Goal: Transaction & Acquisition: Purchase product/service

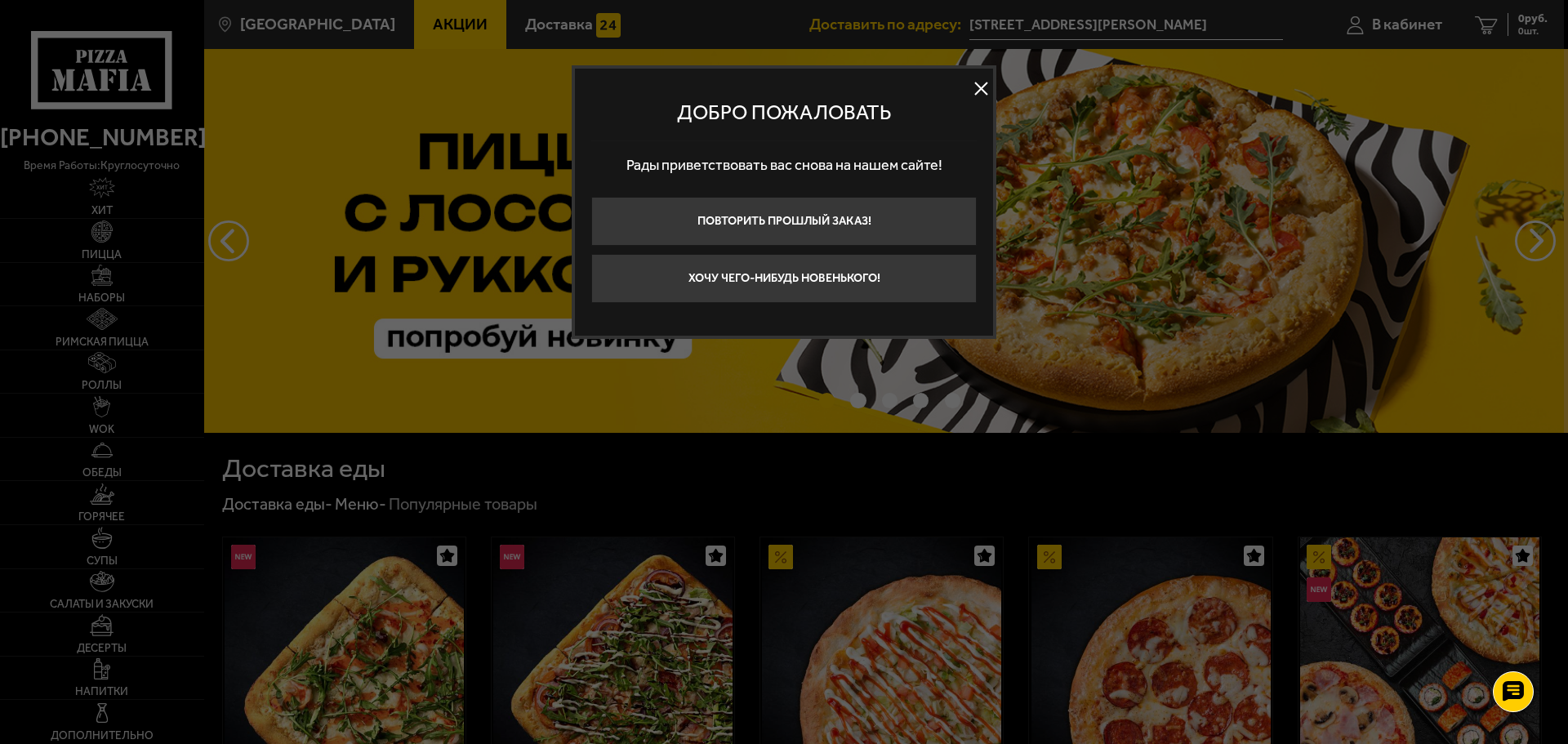
click at [973, 77] on button at bounding box center [981, 89] width 24 height 24
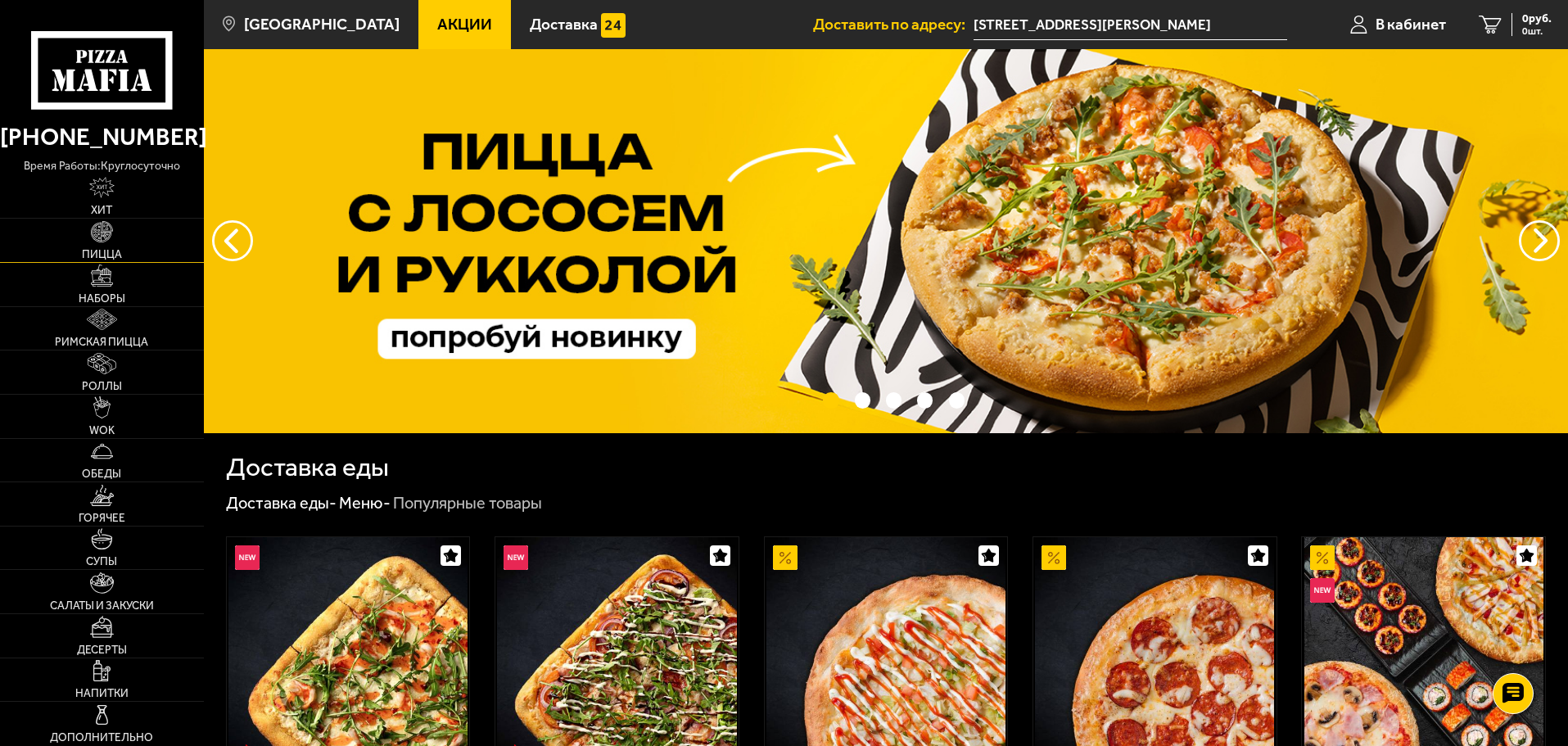
click at [107, 237] on img at bounding box center [101, 231] width 22 height 22
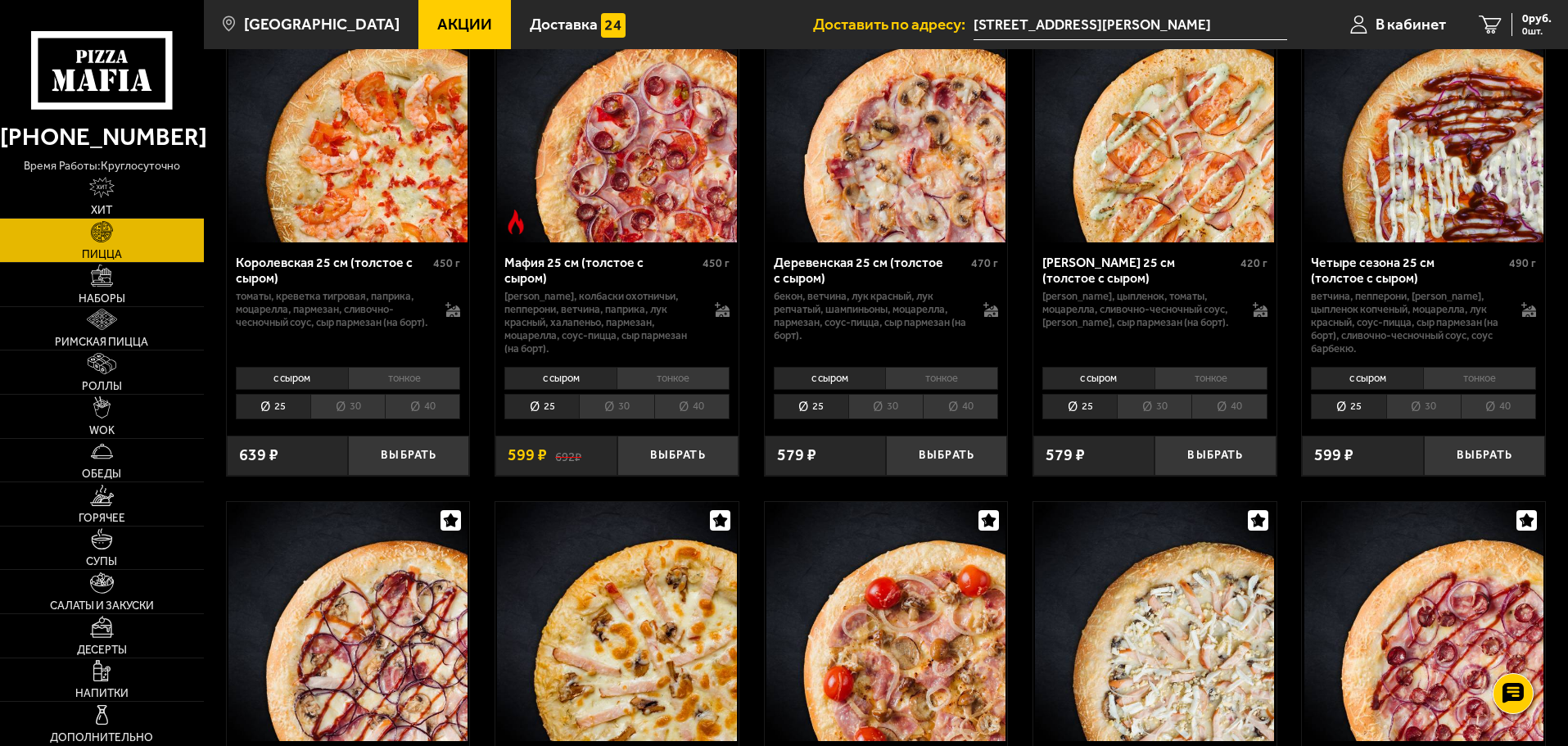
scroll to position [2129, 0]
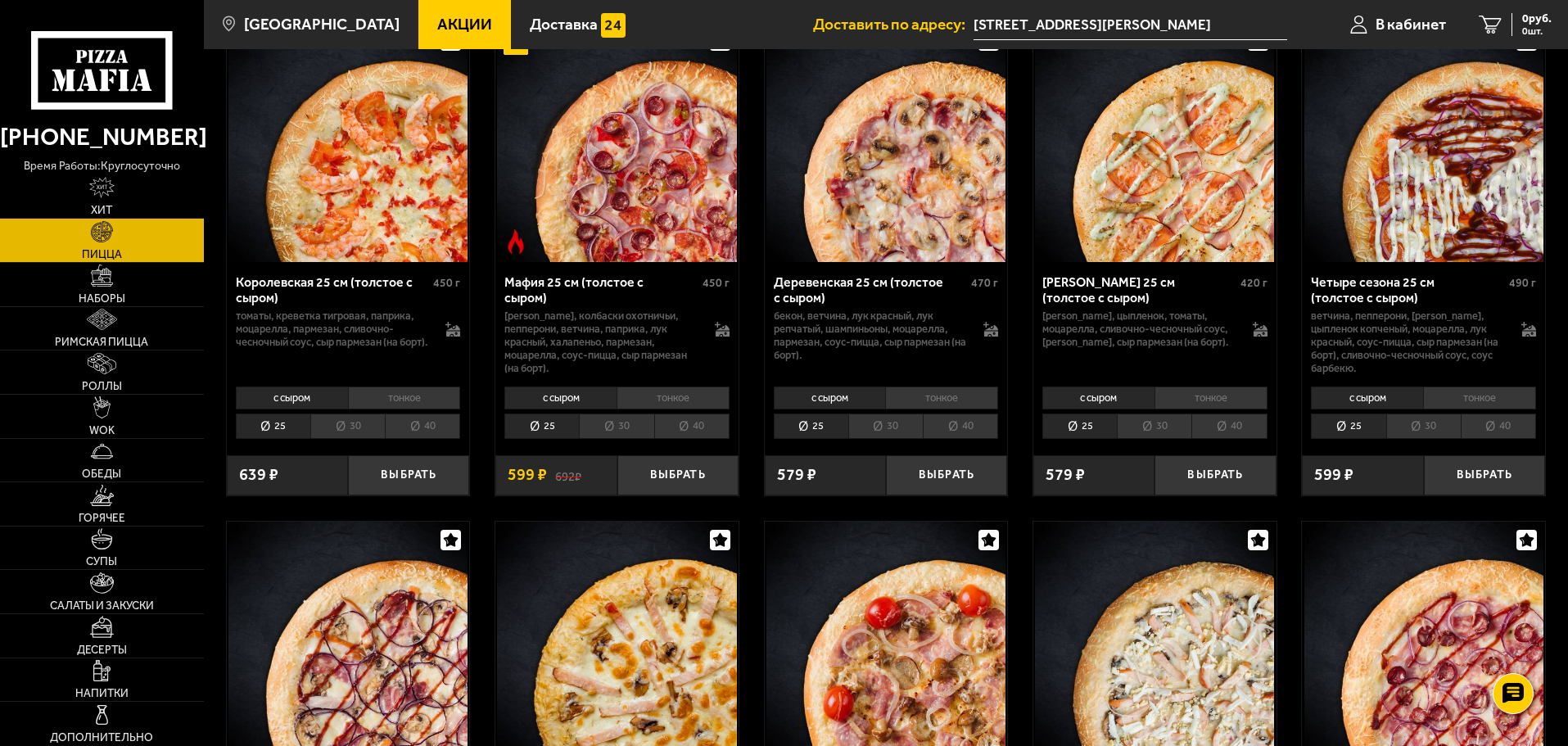
click at [1157, 424] on li "30" at bounding box center [1155, 425] width 75 height 25
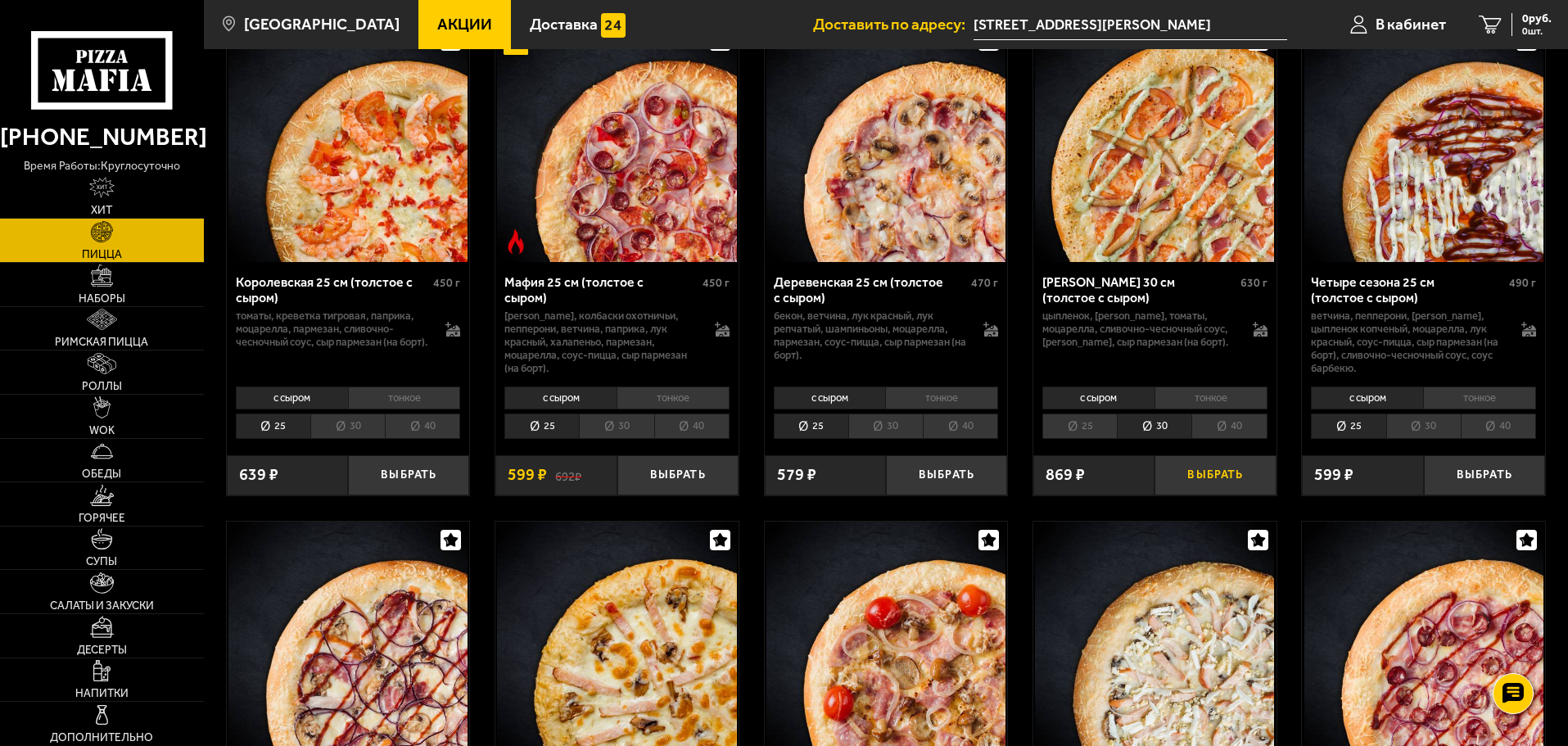
click at [1220, 489] on button "Выбрать" at bounding box center [1216, 475] width 122 height 40
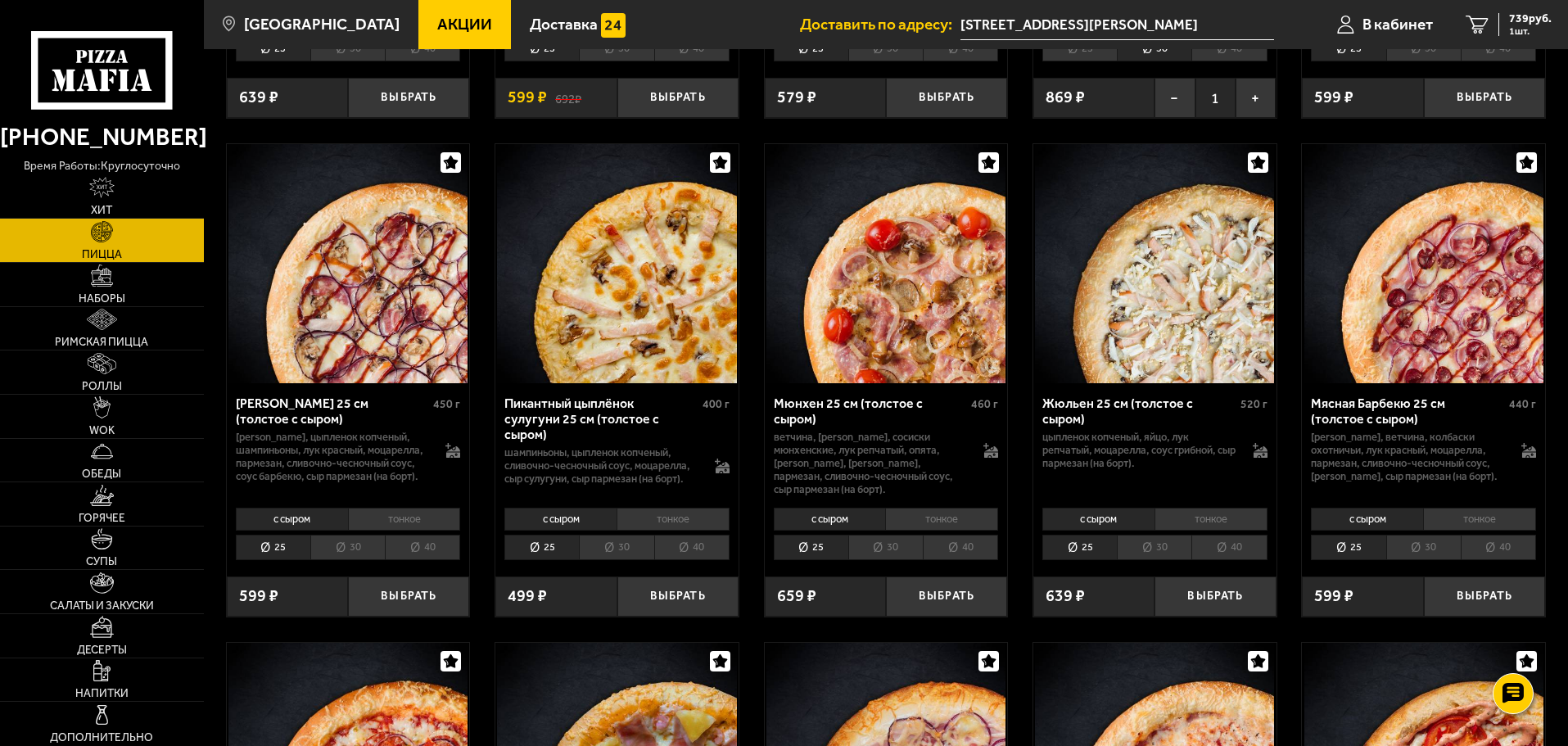
scroll to position [2538, 0]
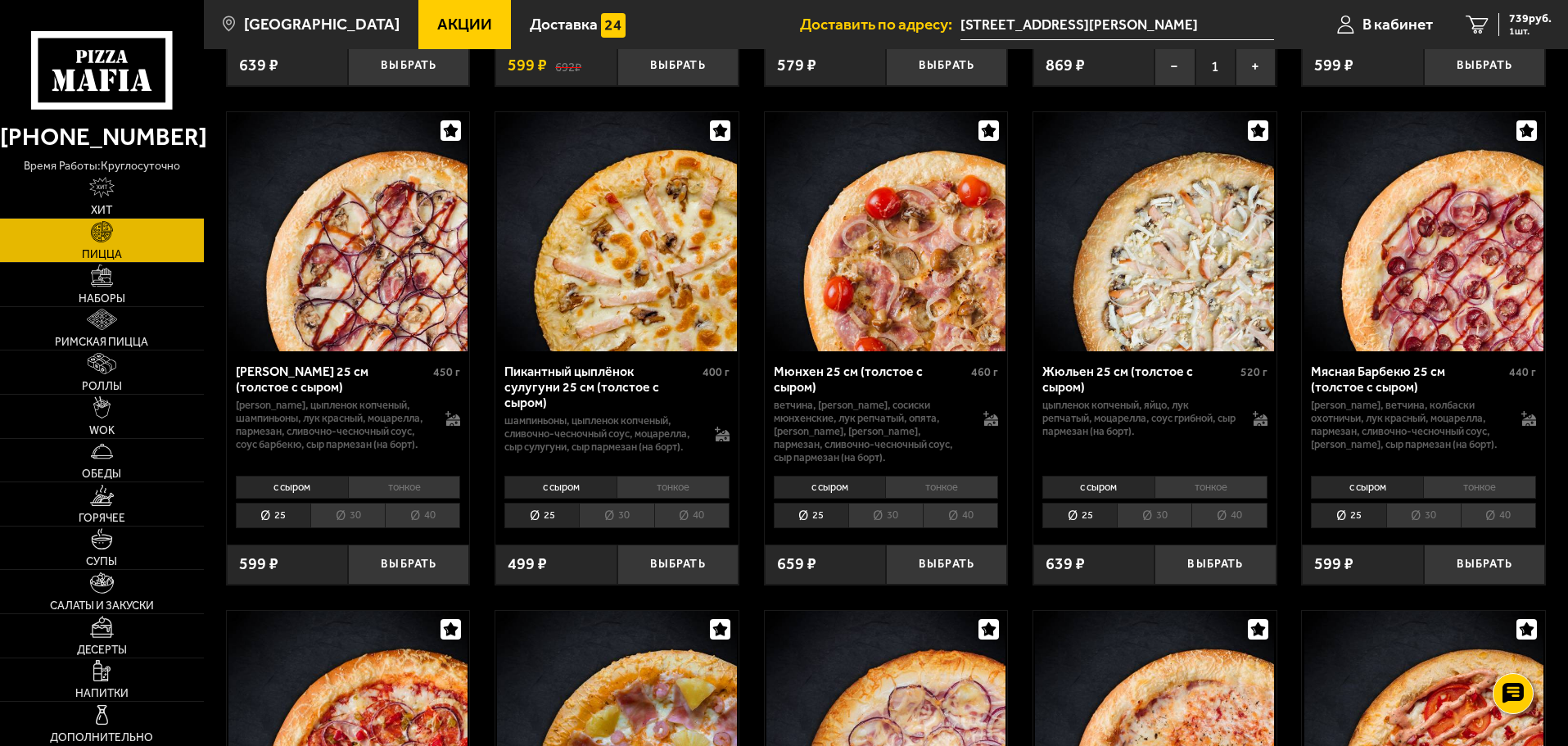
click at [1441, 528] on li "30" at bounding box center [1424, 515] width 75 height 25
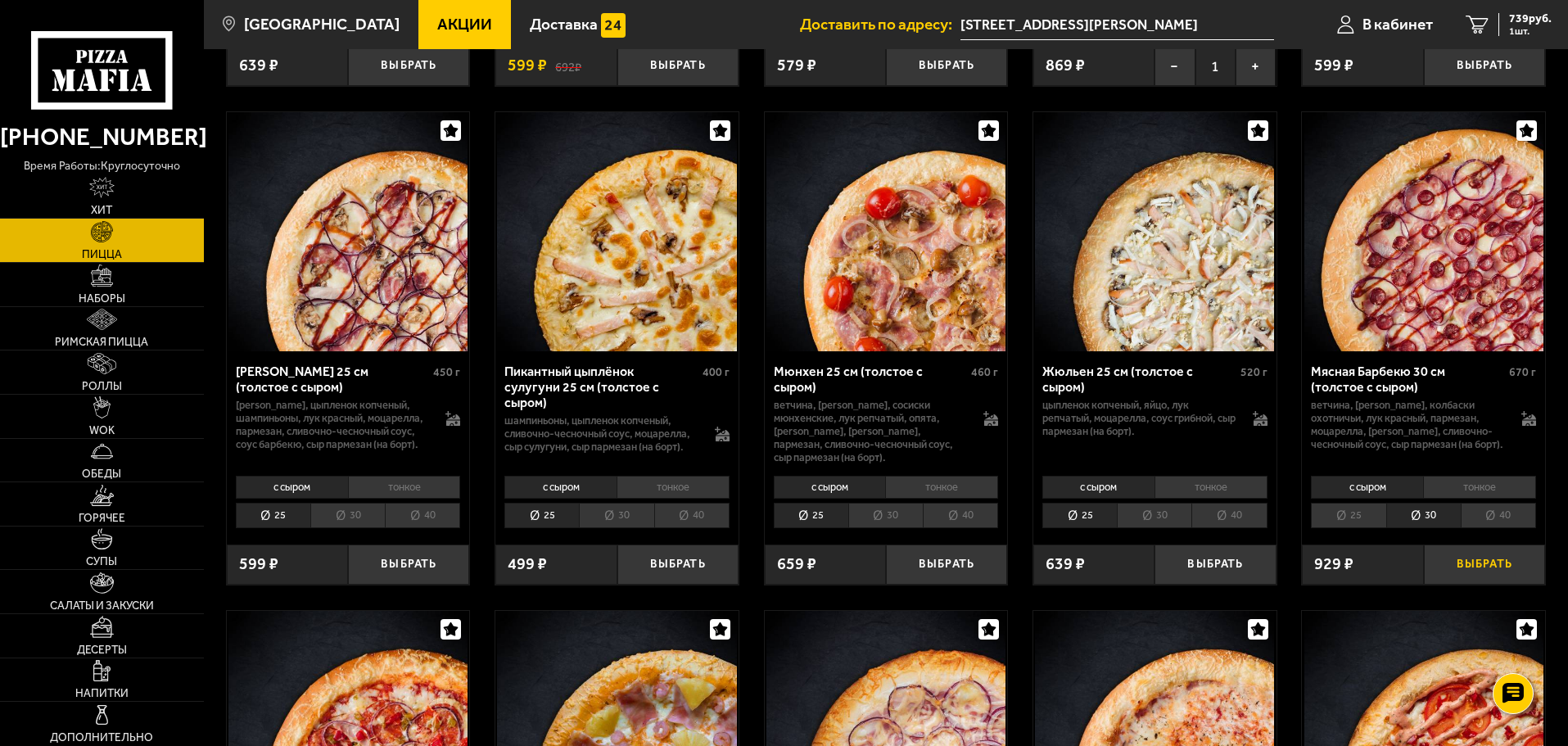
click at [1456, 581] on button "Выбрать" at bounding box center [1485, 564] width 122 height 40
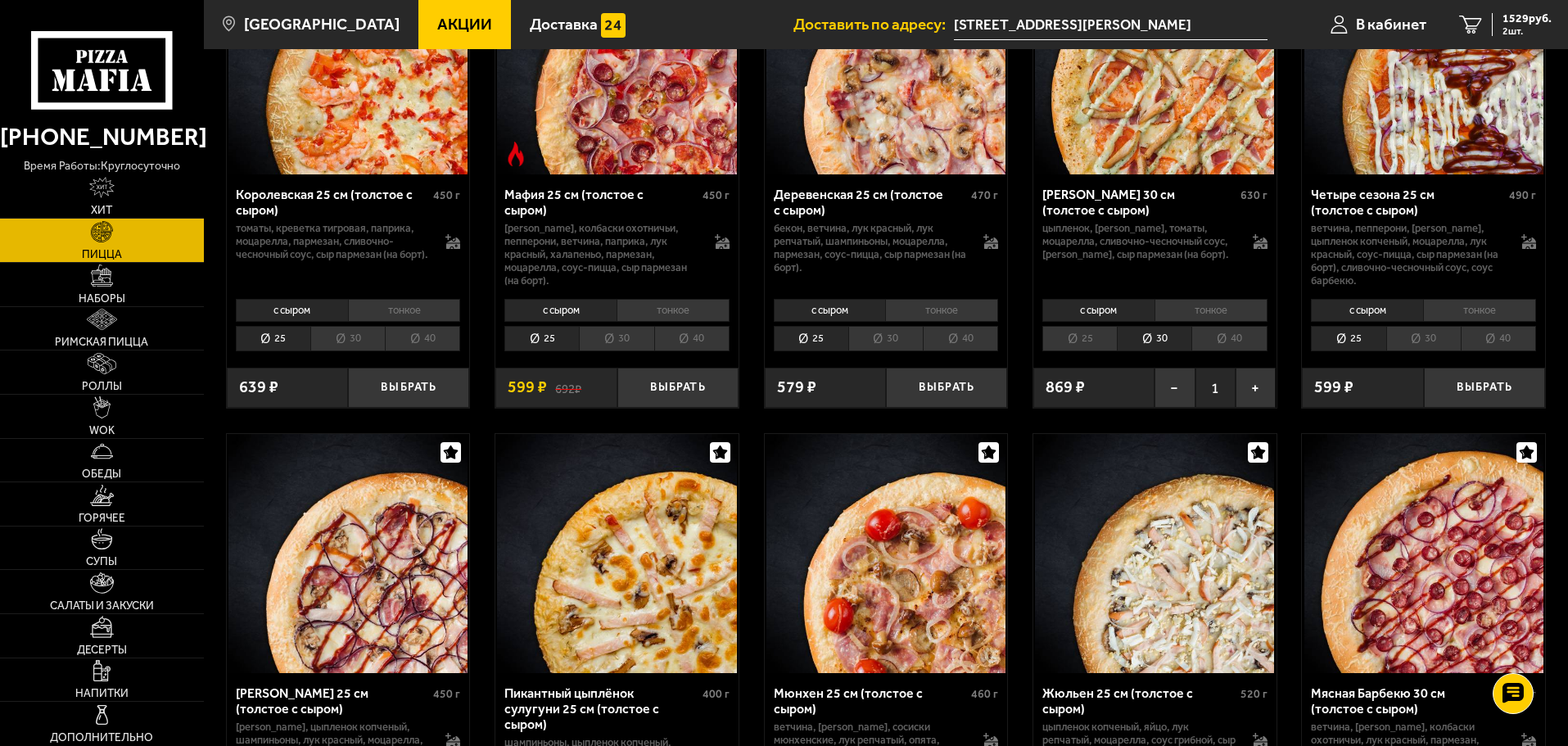
scroll to position [2211, 0]
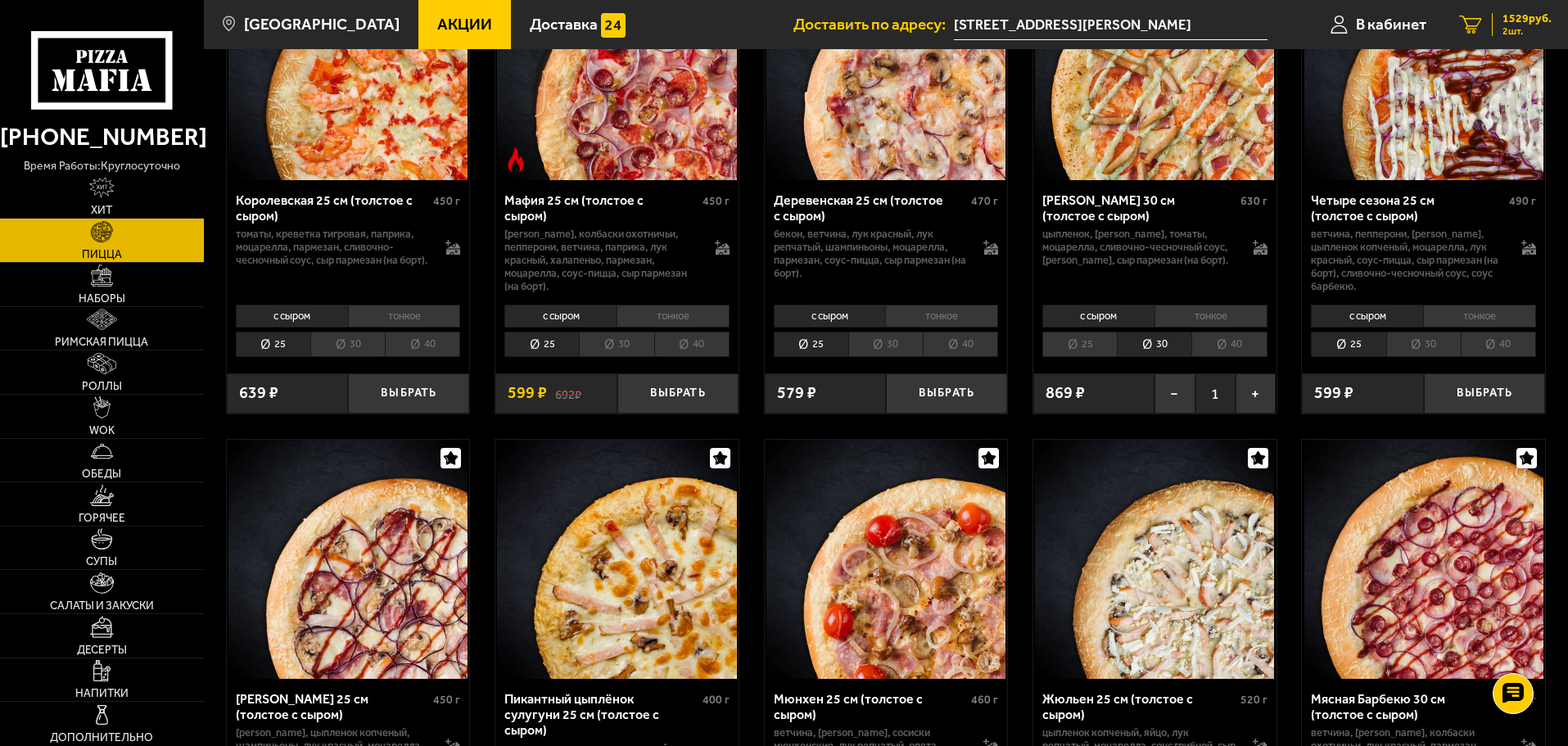
click at [1552, 17] on link "2 1529 руб. 2 шт." at bounding box center [1505, 24] width 125 height 50
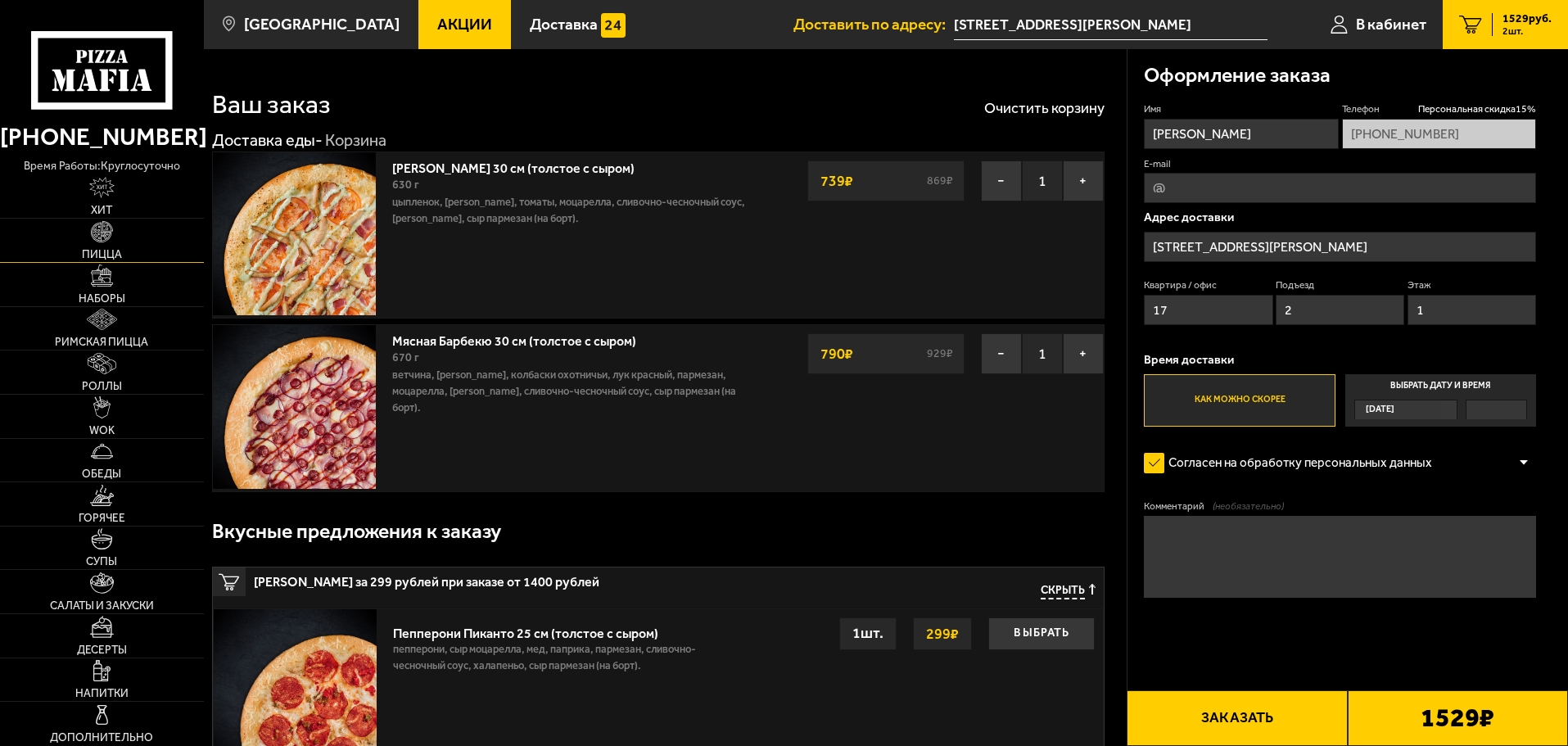
click at [103, 244] on link "Пицца" at bounding box center [102, 240] width 204 height 43
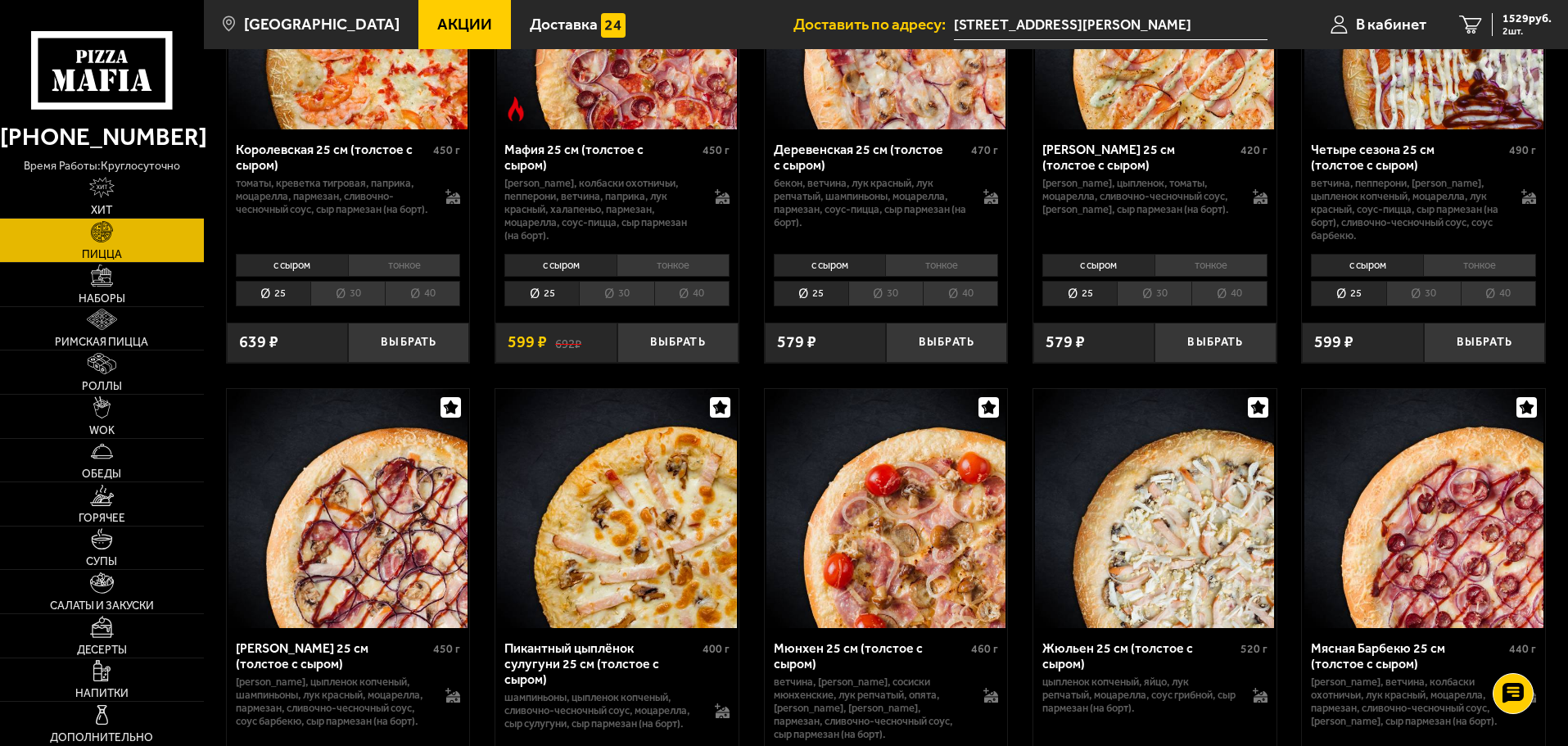
scroll to position [2292, 0]
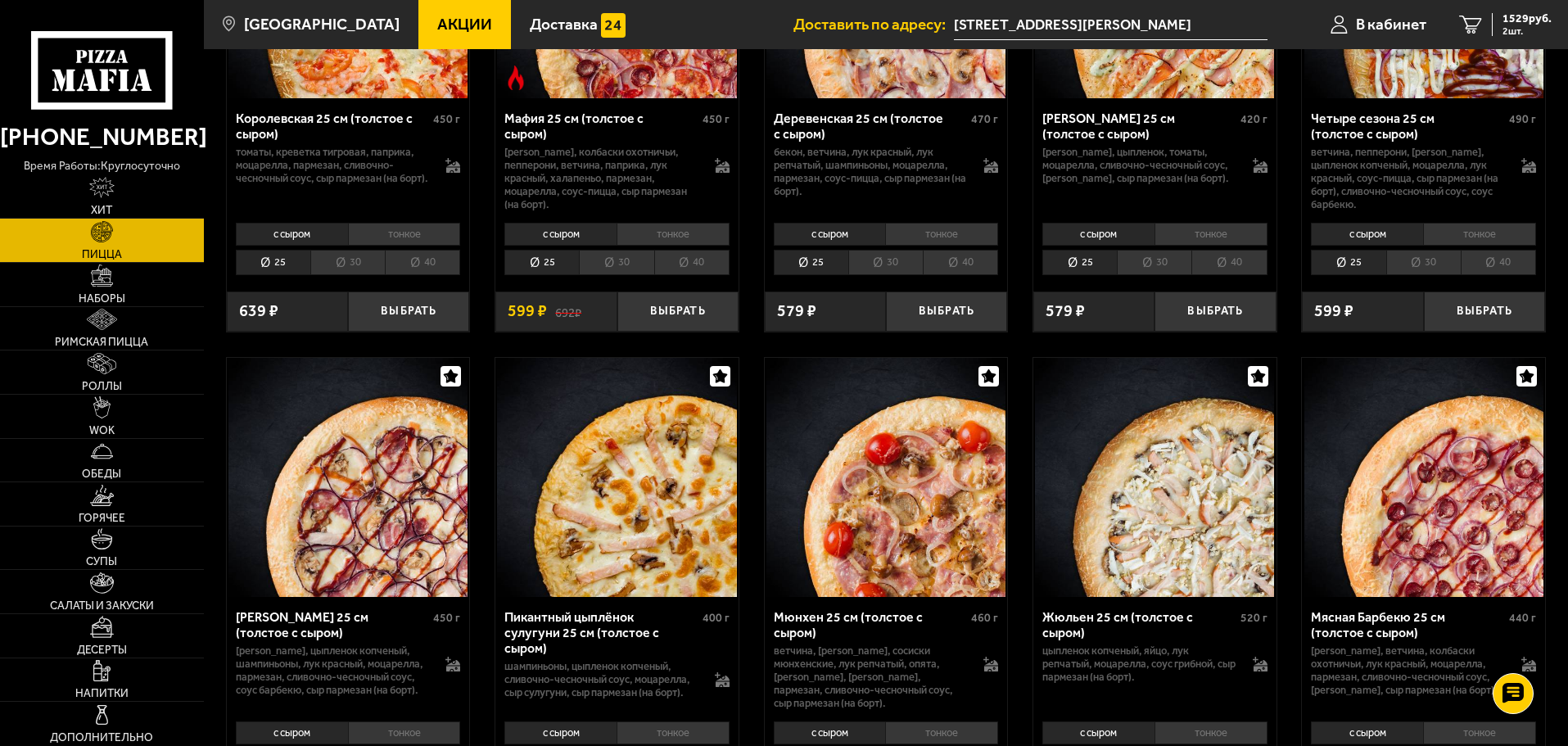
click at [636, 269] on li "30" at bounding box center [616, 262] width 75 height 25
click at [548, 266] on li "25" at bounding box center [541, 262] width 75 height 25
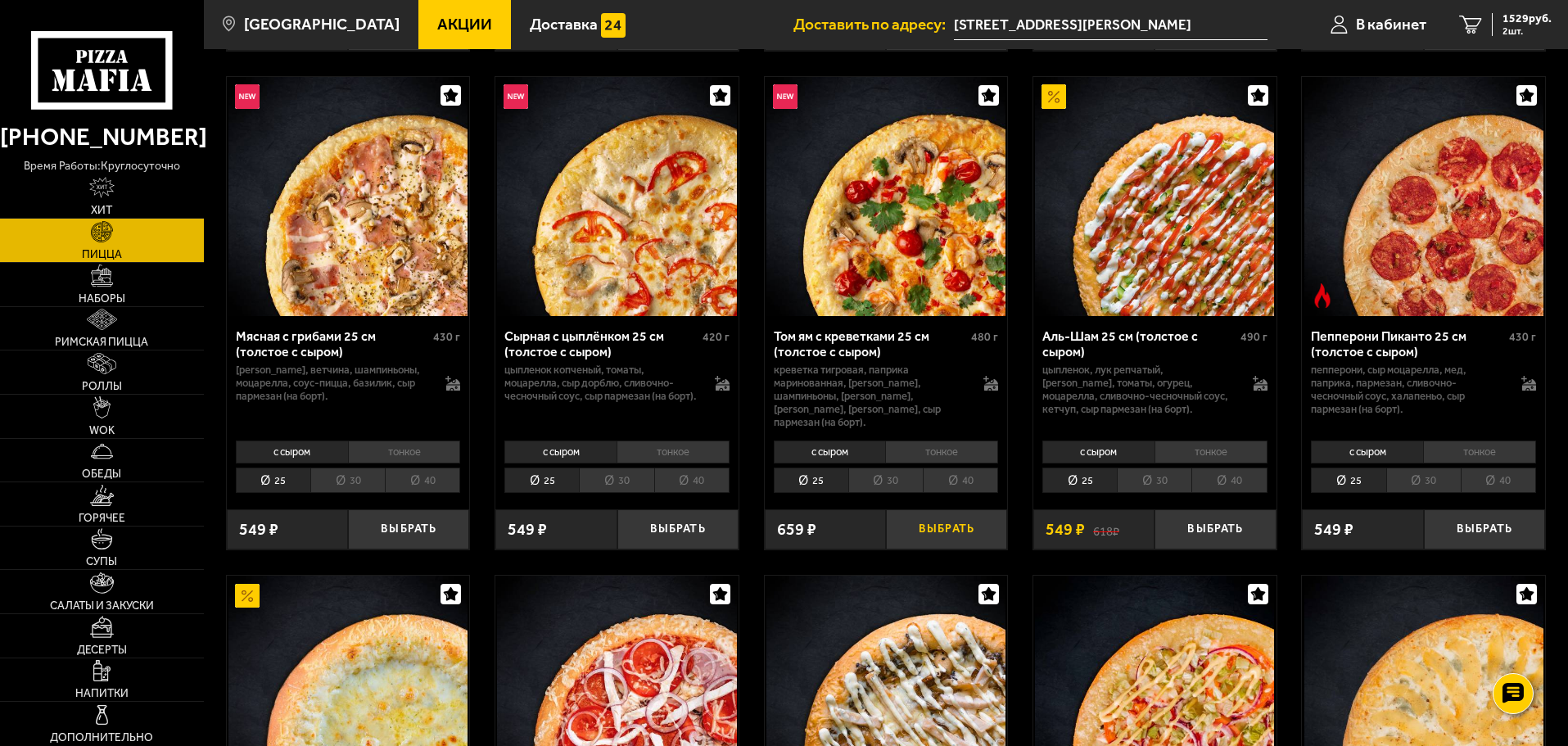
scroll to position [573, 0]
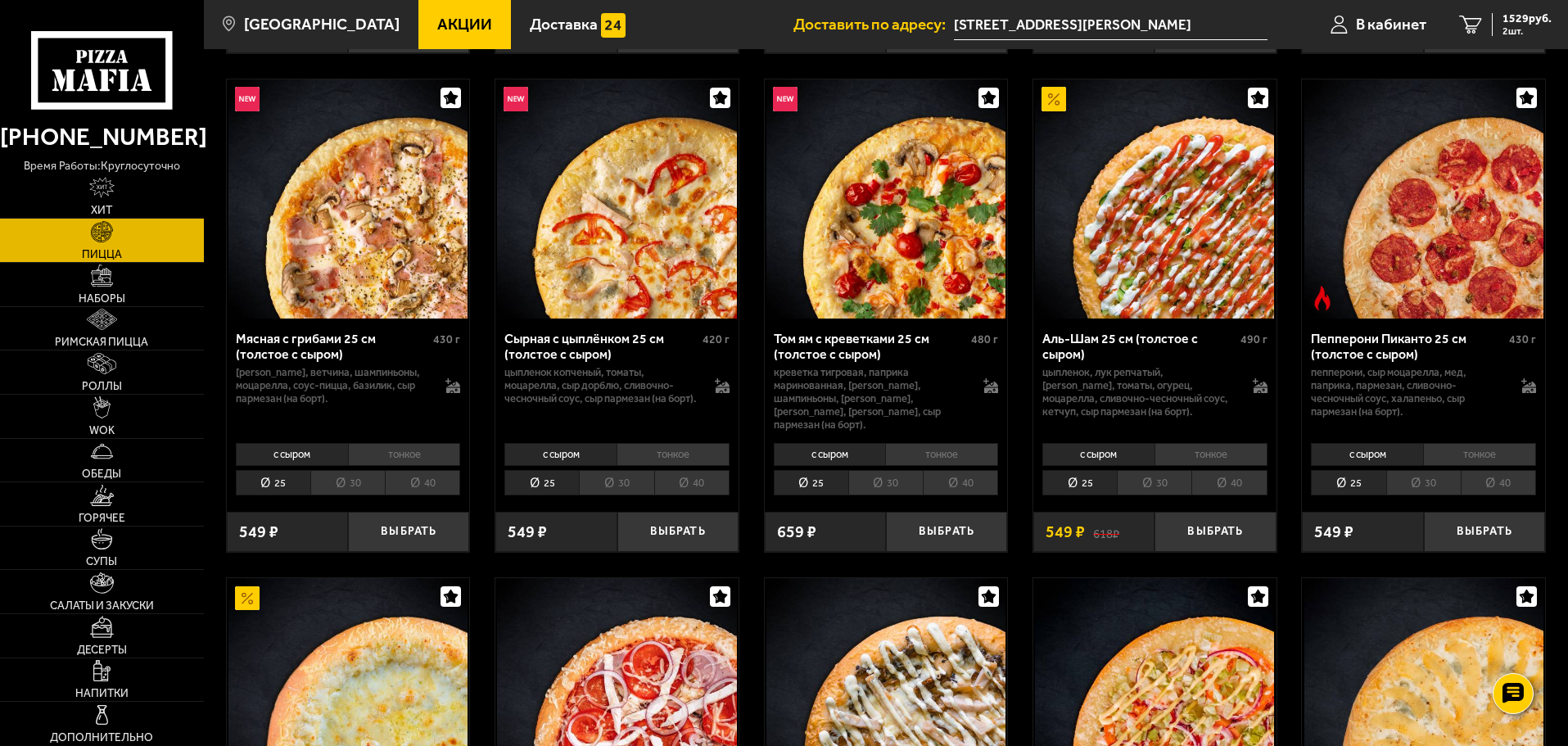
click at [1159, 478] on li "30" at bounding box center [1155, 482] width 75 height 25
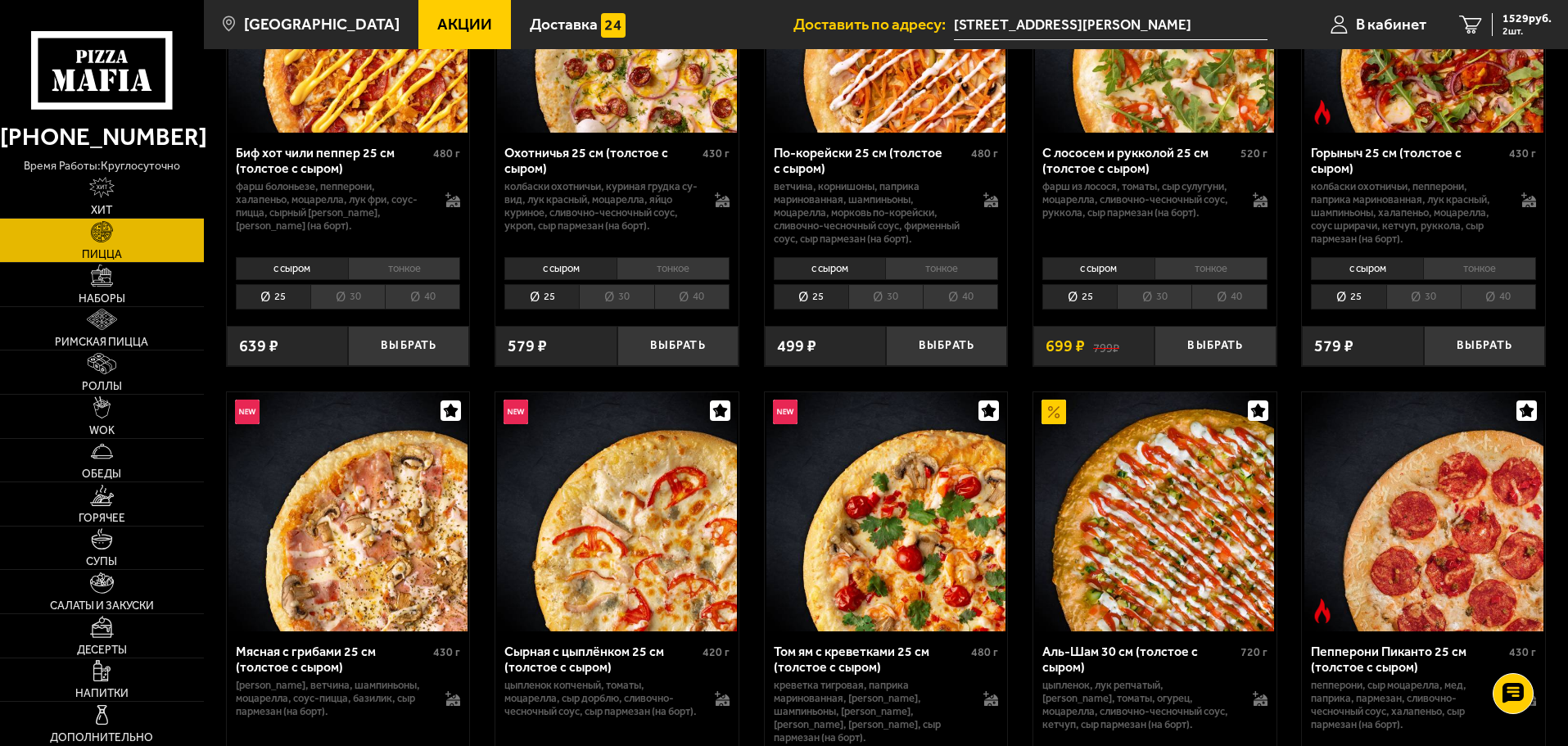
scroll to position [409, 0]
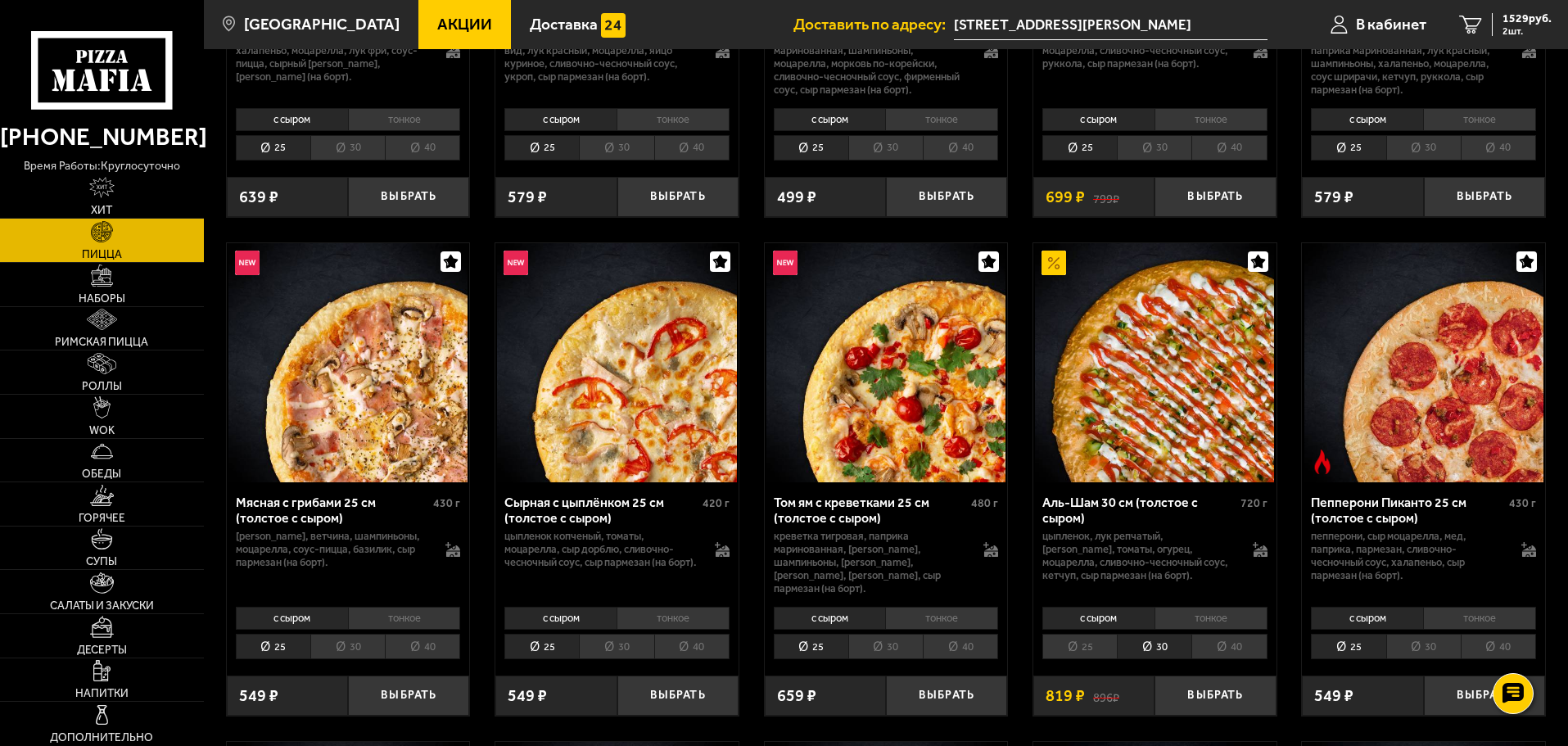
click at [617, 634] on li "30" at bounding box center [616, 646] width 75 height 25
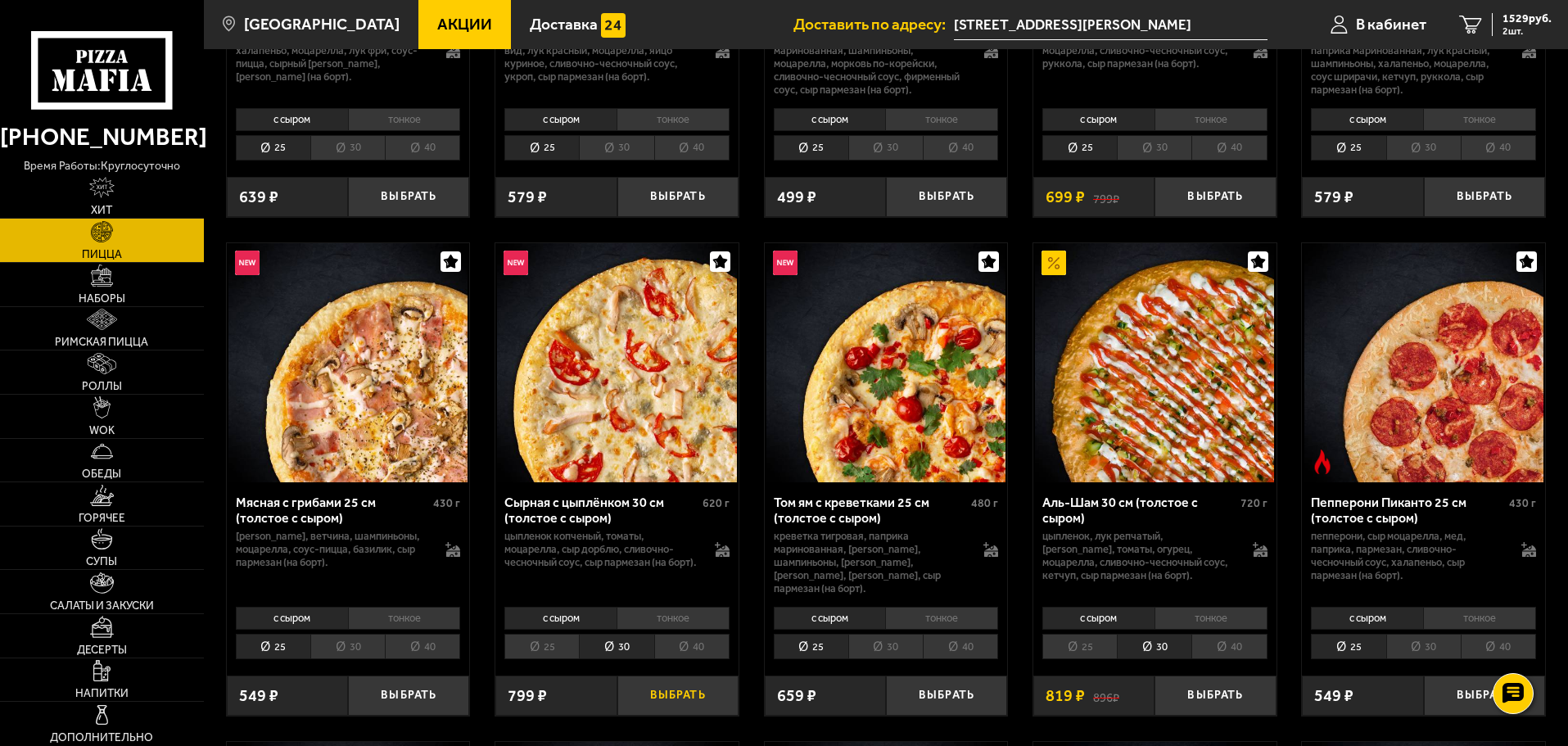
click at [649, 675] on button "Выбрать" at bounding box center [678, 695] width 122 height 40
click at [1559, 25] on link "3 2208 руб. 3 шт." at bounding box center [1505, 24] width 125 height 50
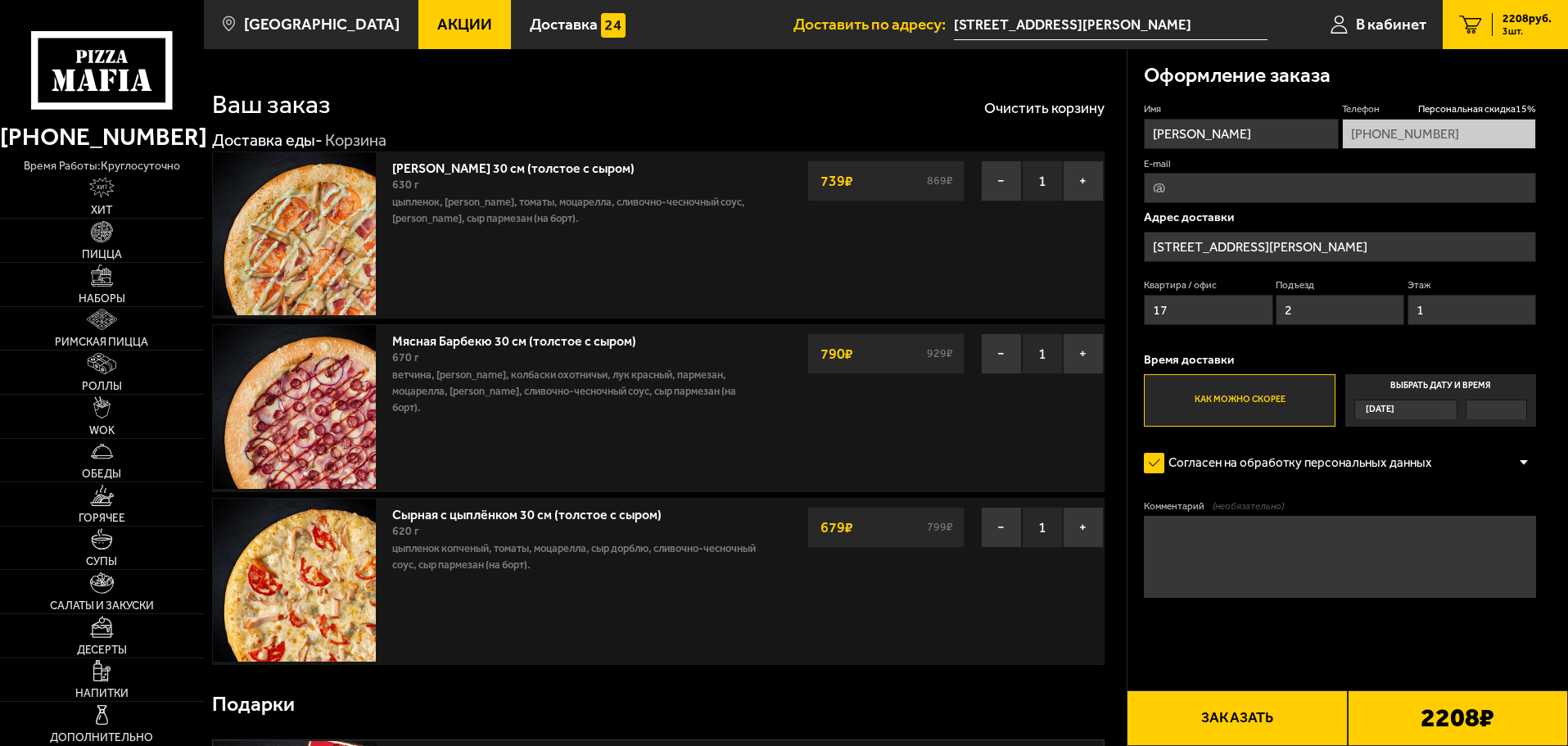
click at [1255, 191] on input "E-mail" at bounding box center [1339, 188] width 392 height 30
type input "gilhador@gmail.com"
click at [1243, 718] on button "Заказать" at bounding box center [1237, 718] width 221 height 56
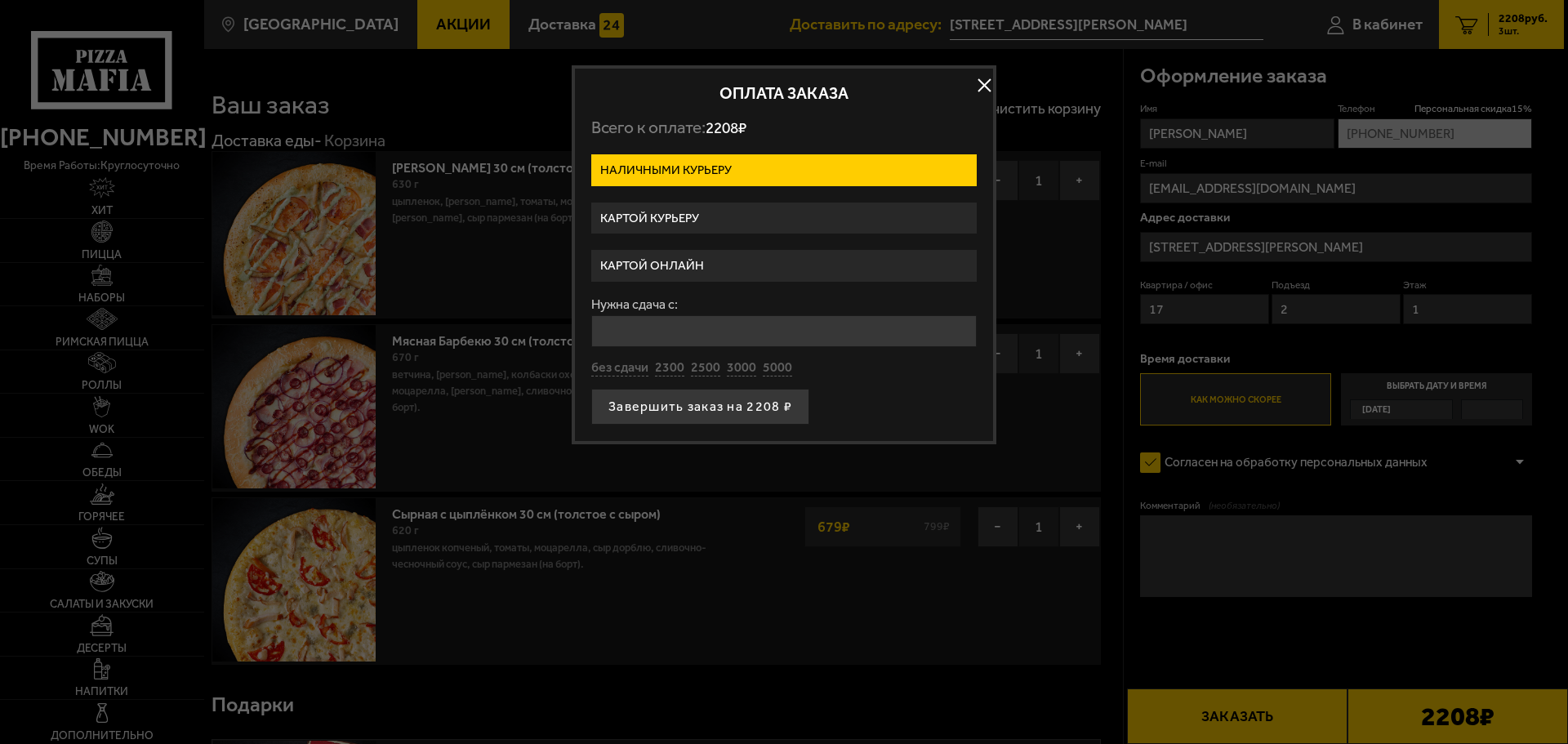
click at [685, 266] on label "Картой онлайн" at bounding box center [784, 266] width 385 height 32
click at [0, 0] on input "Картой онлайн" at bounding box center [0, 0] width 0 height 0
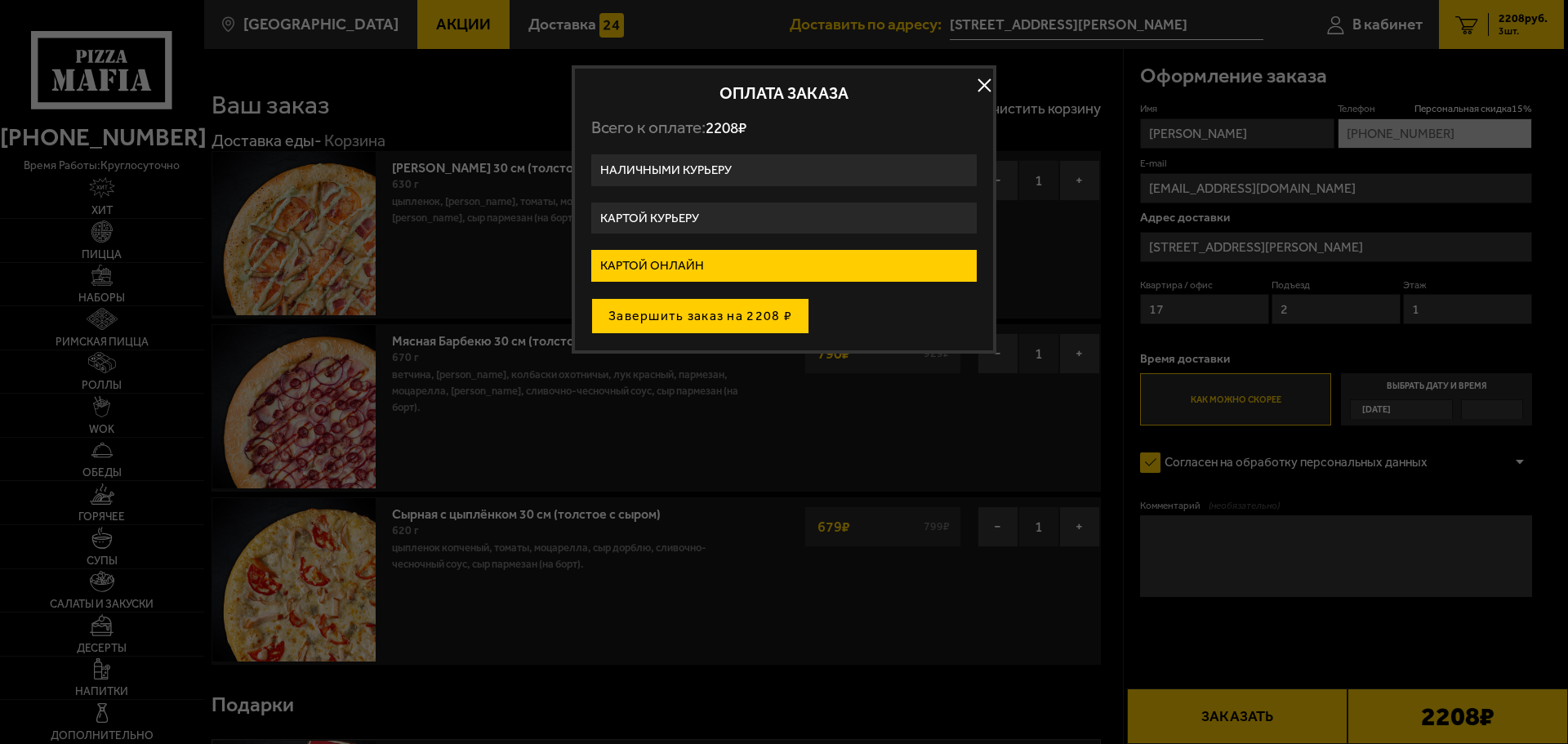
click at [759, 321] on button "Завершить заказ на 2208 ₽" at bounding box center [701, 316] width 218 height 36
